Goal: Task Accomplishment & Management: Use online tool/utility

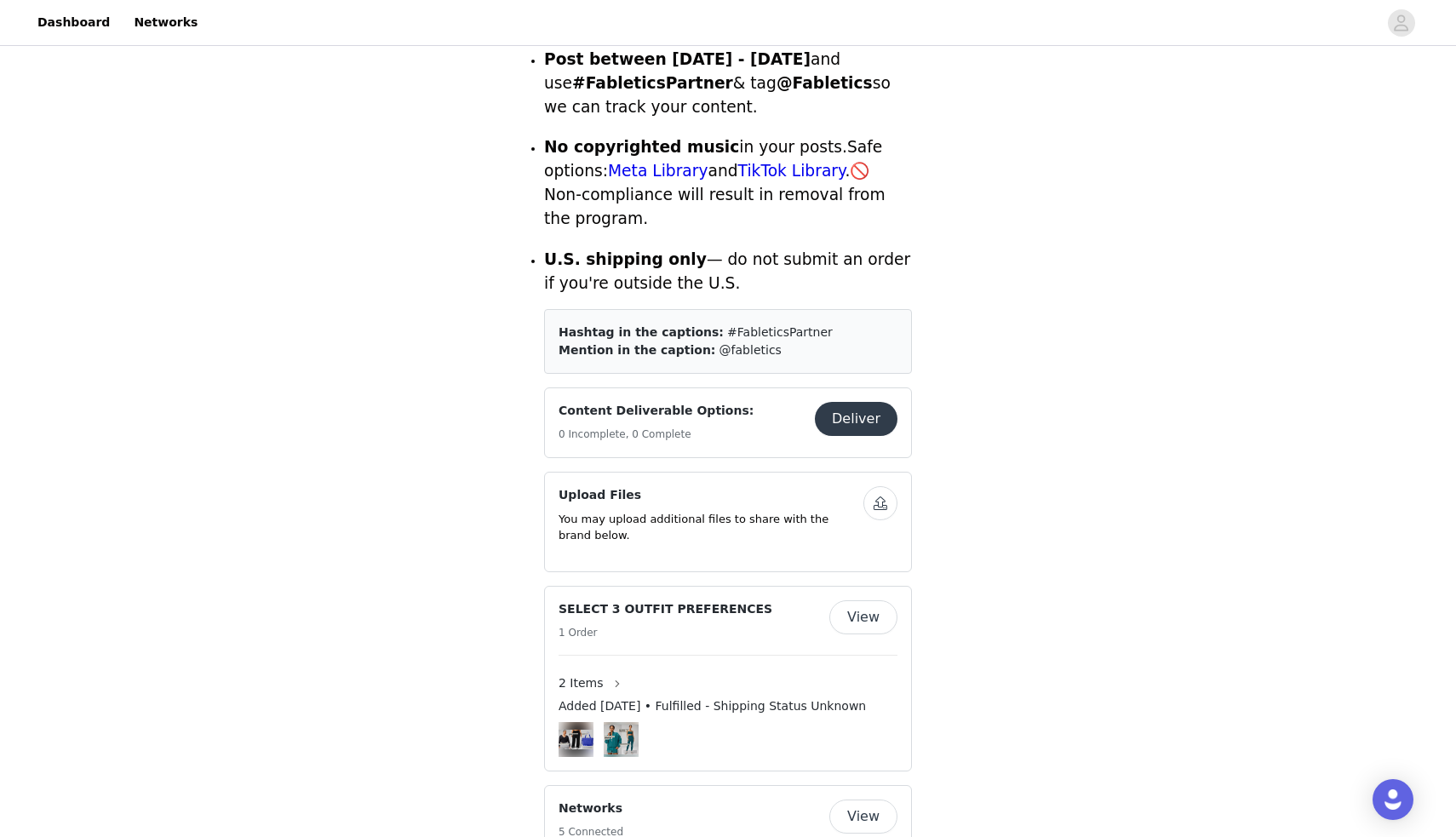
scroll to position [708, 0]
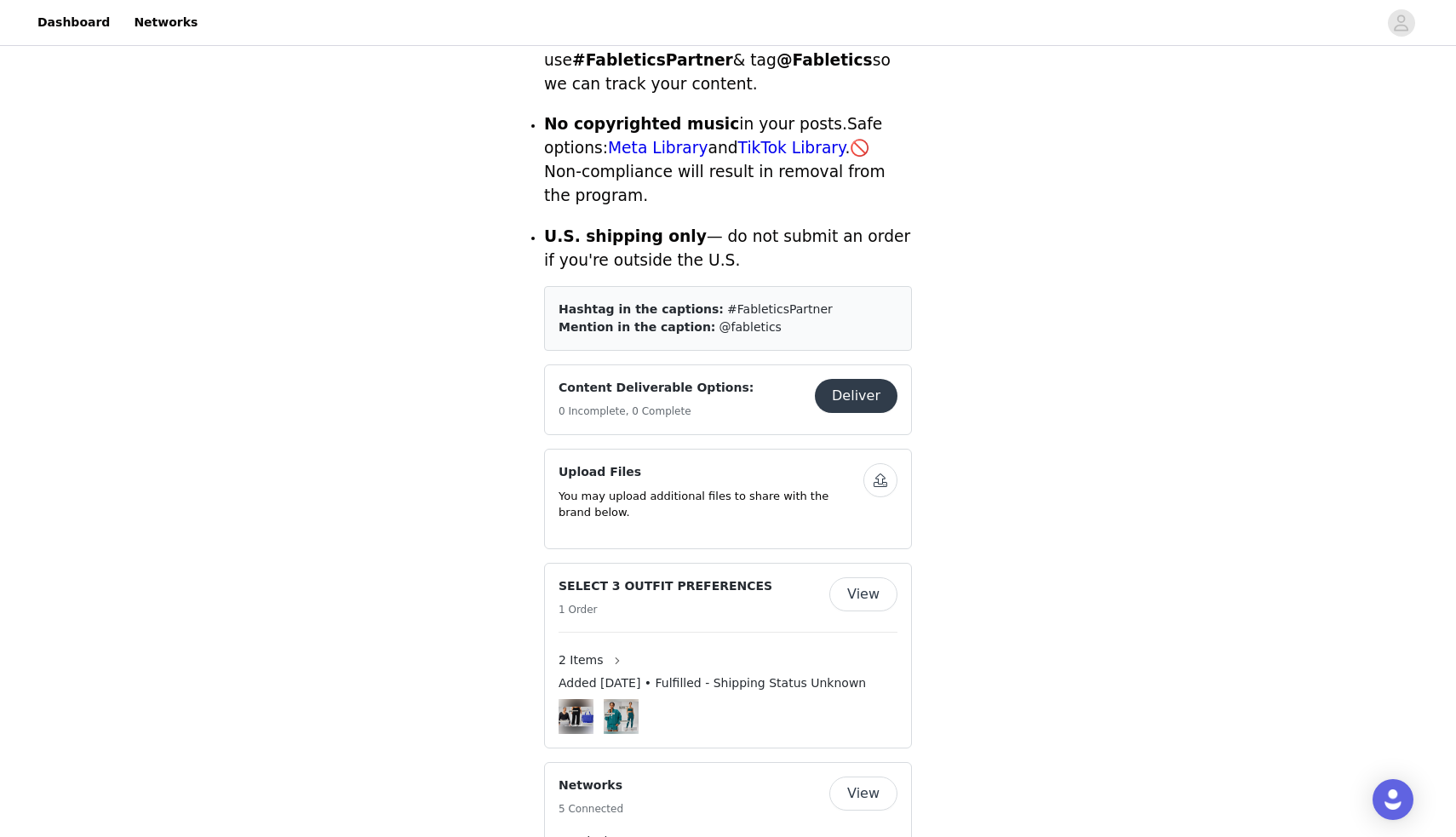
click at [831, 379] on button "Deliver" at bounding box center [856, 395] width 82 height 34
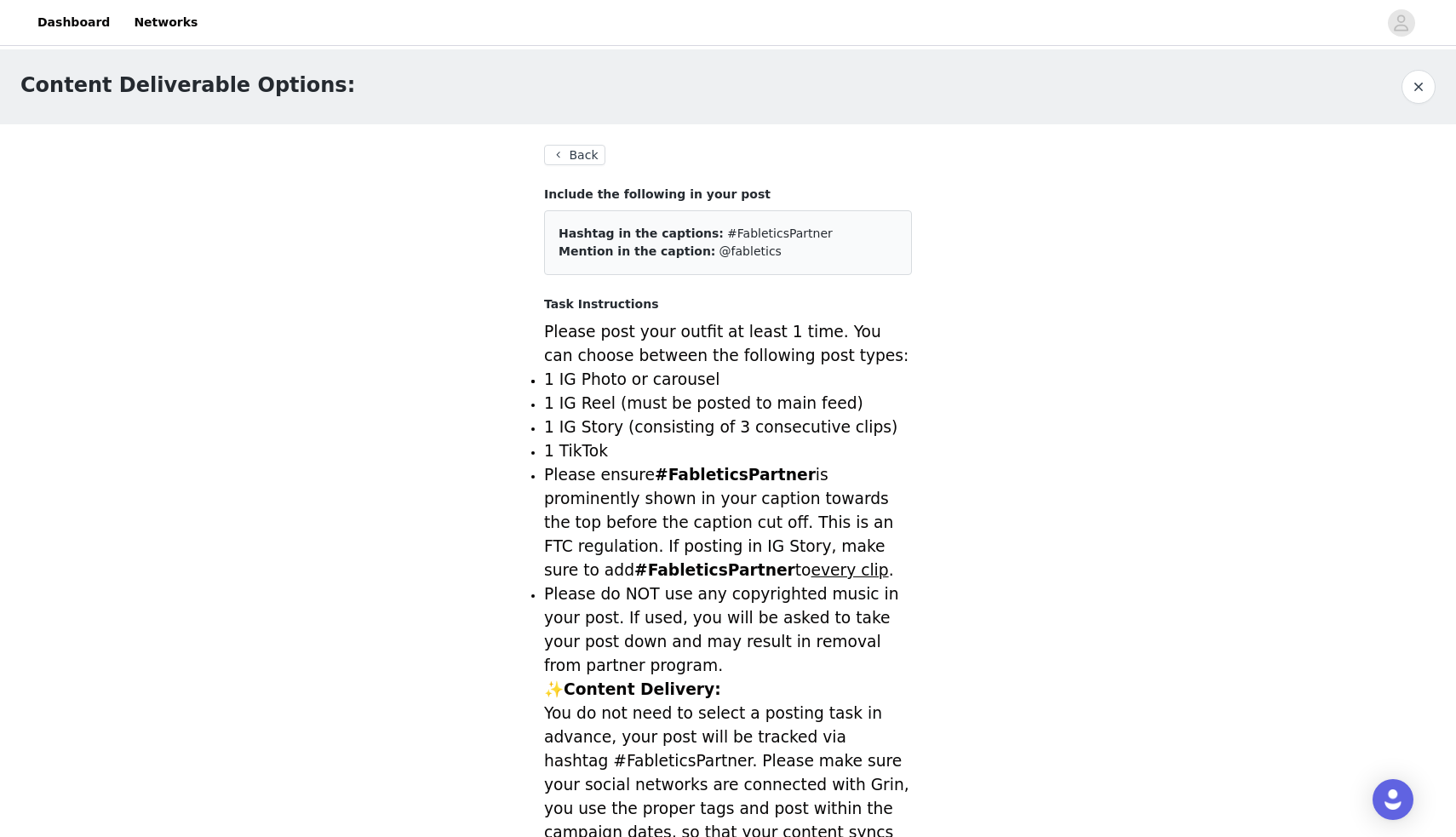
click at [560, 152] on button "Back" at bounding box center [574, 155] width 62 height 21
